Goal: Information Seeking & Learning: Learn about a topic

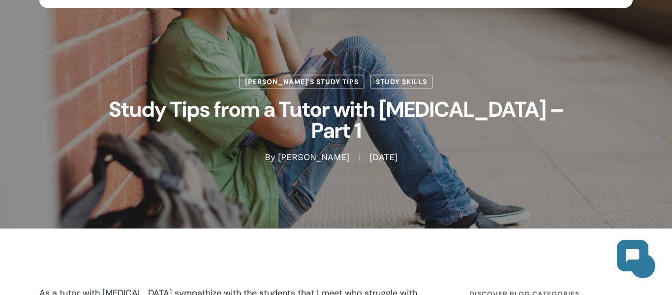
scroll to position [35, 0]
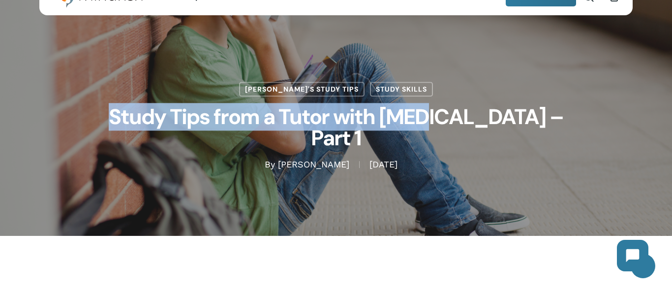
drag, startPoint x: 463, startPoint y: 129, endPoint x: 142, endPoint y: 121, distance: 321.2
click at [142, 121] on h1 "Study Tips from a Tutor with [MEDICAL_DATA] – Part 1" at bounding box center [336, 127] width 492 height 62
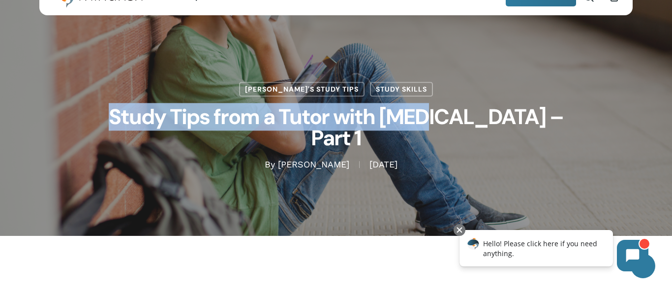
click at [175, 127] on h1 "Study Tips from a Tutor with [MEDICAL_DATA] – Part 1" at bounding box center [336, 127] width 492 height 62
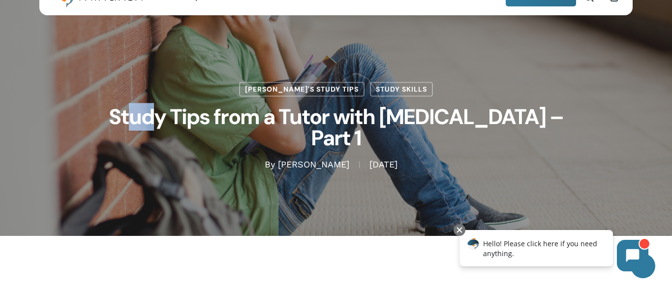
drag, startPoint x: 158, startPoint y: 127, endPoint x: 183, endPoint y: 130, distance: 25.3
click at [183, 130] on h1 "Study Tips from a Tutor with [MEDICAL_DATA] – Part 1" at bounding box center [336, 127] width 492 height 62
click at [117, 143] on h1 "Study Tips from a Tutor with [MEDICAL_DATA] – Part 1" at bounding box center [336, 127] width 492 height 62
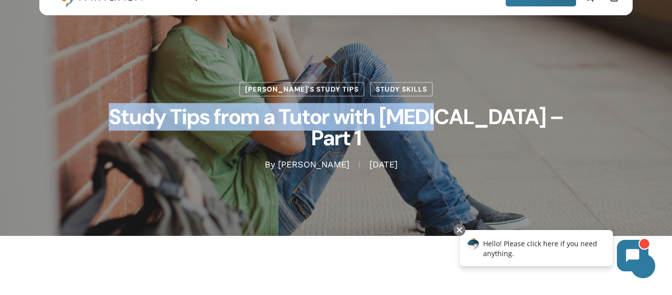
drag, startPoint x: 139, startPoint y: 127, endPoint x: 467, endPoint y: 134, distance: 328.1
click at [467, 134] on h1 "Study Tips from a Tutor with [MEDICAL_DATA] – Part 1" at bounding box center [336, 127] width 492 height 62
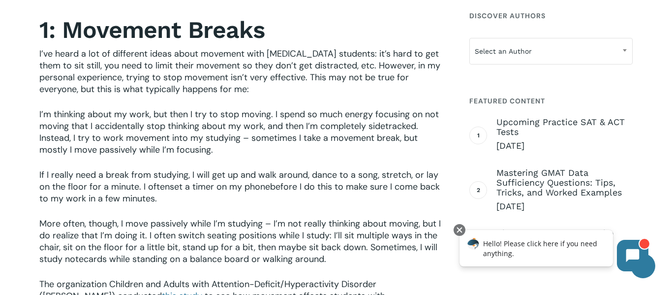
scroll to position [572, 0]
click at [86, 152] on span "I’m thinking about my work, but then I try to stop moving. I spend so much ener…" at bounding box center [238, 131] width 399 height 47
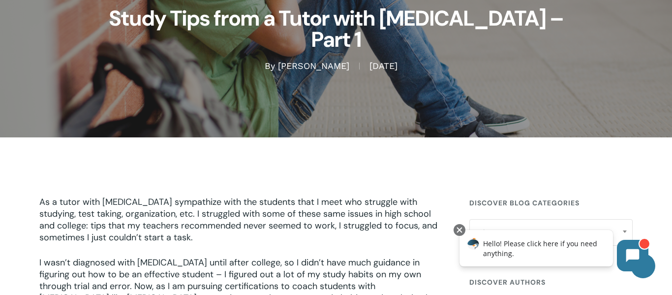
scroll to position [0, 0]
